Goal: Navigation & Orientation: Find specific page/section

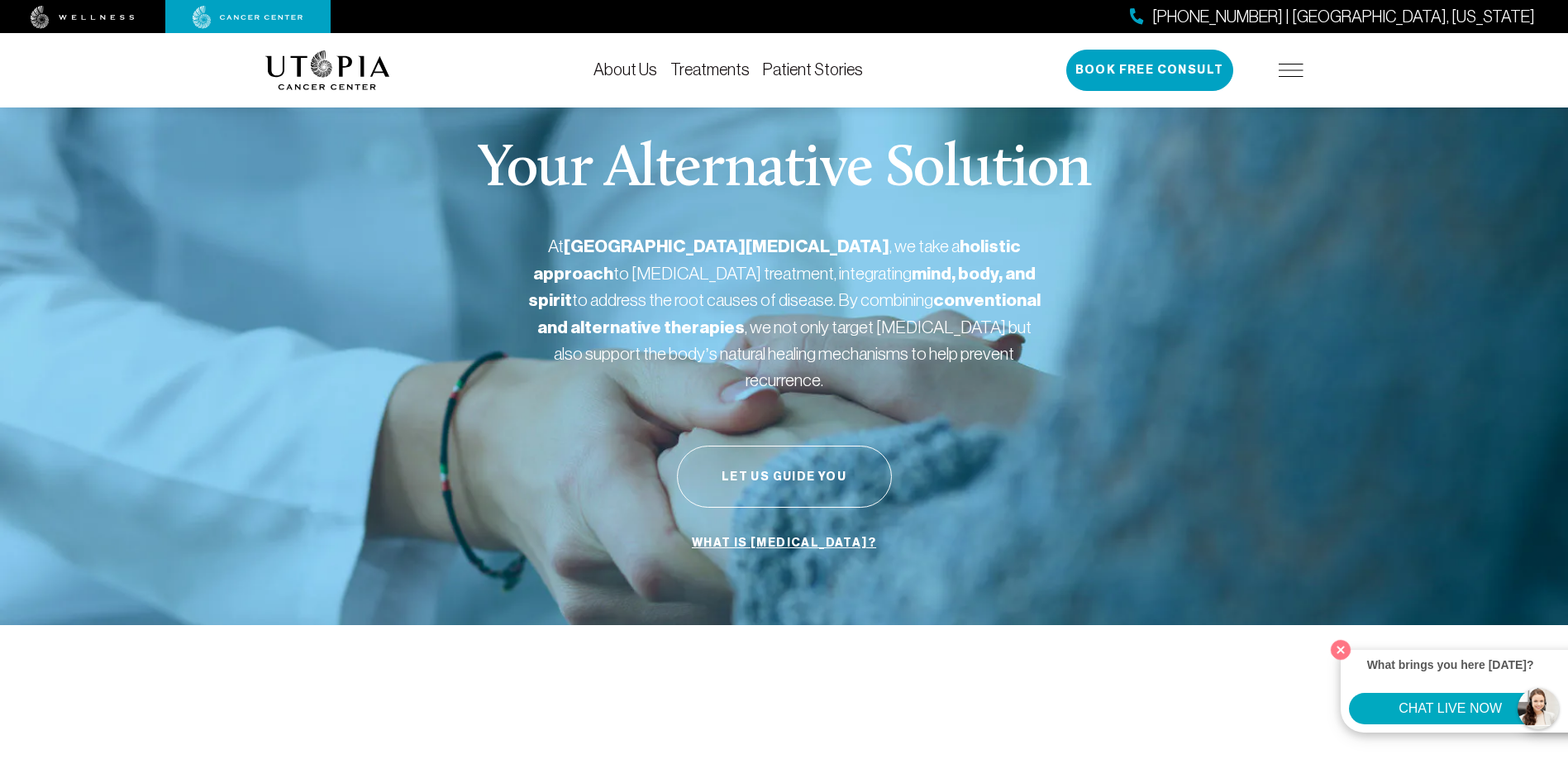
click at [639, 69] on link "About Us" at bounding box center [625, 69] width 64 height 18
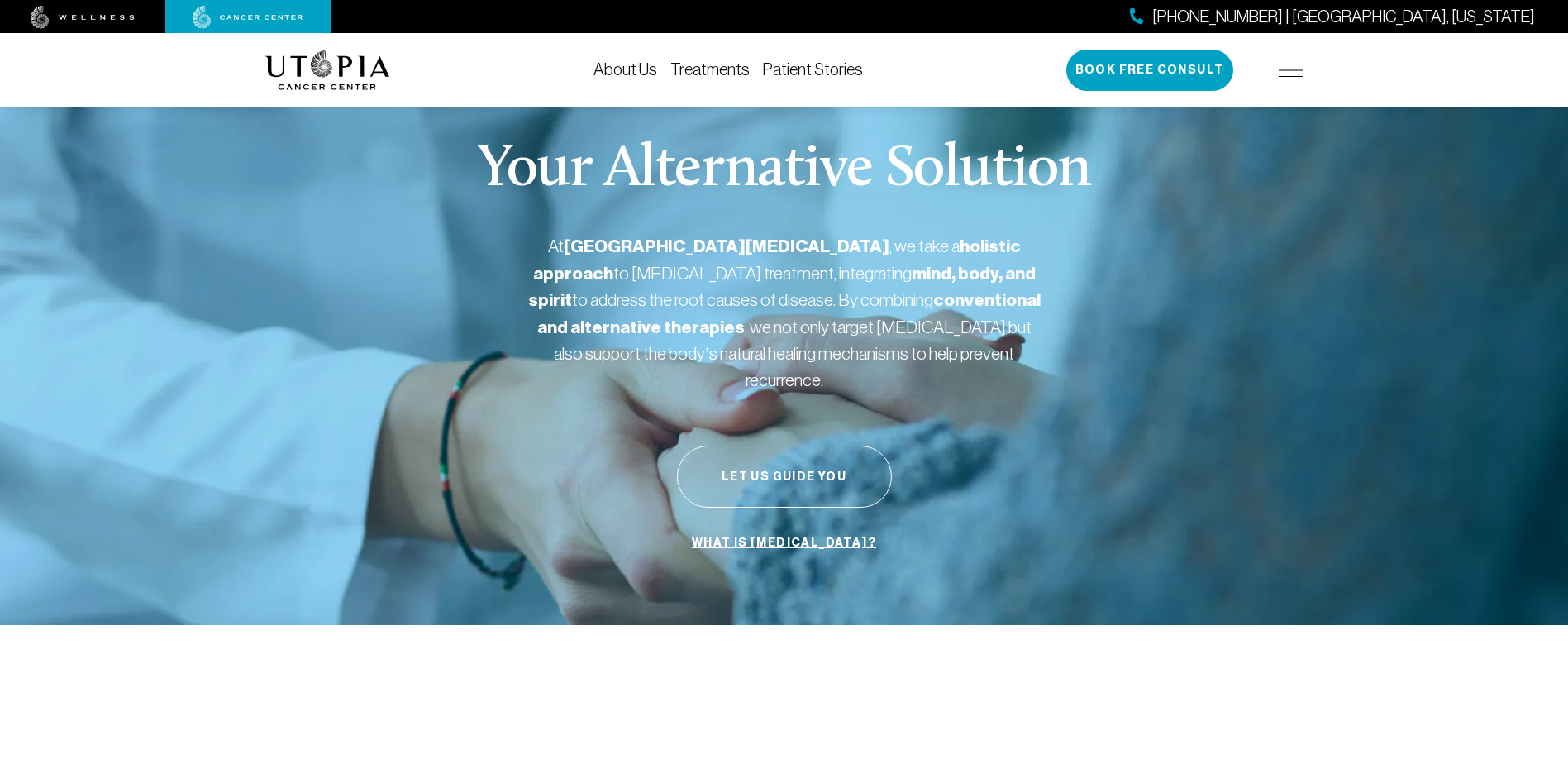
click at [54, 16] on img at bounding box center [82, 17] width 104 height 23
